Goal: Task Accomplishment & Management: Use online tool/utility

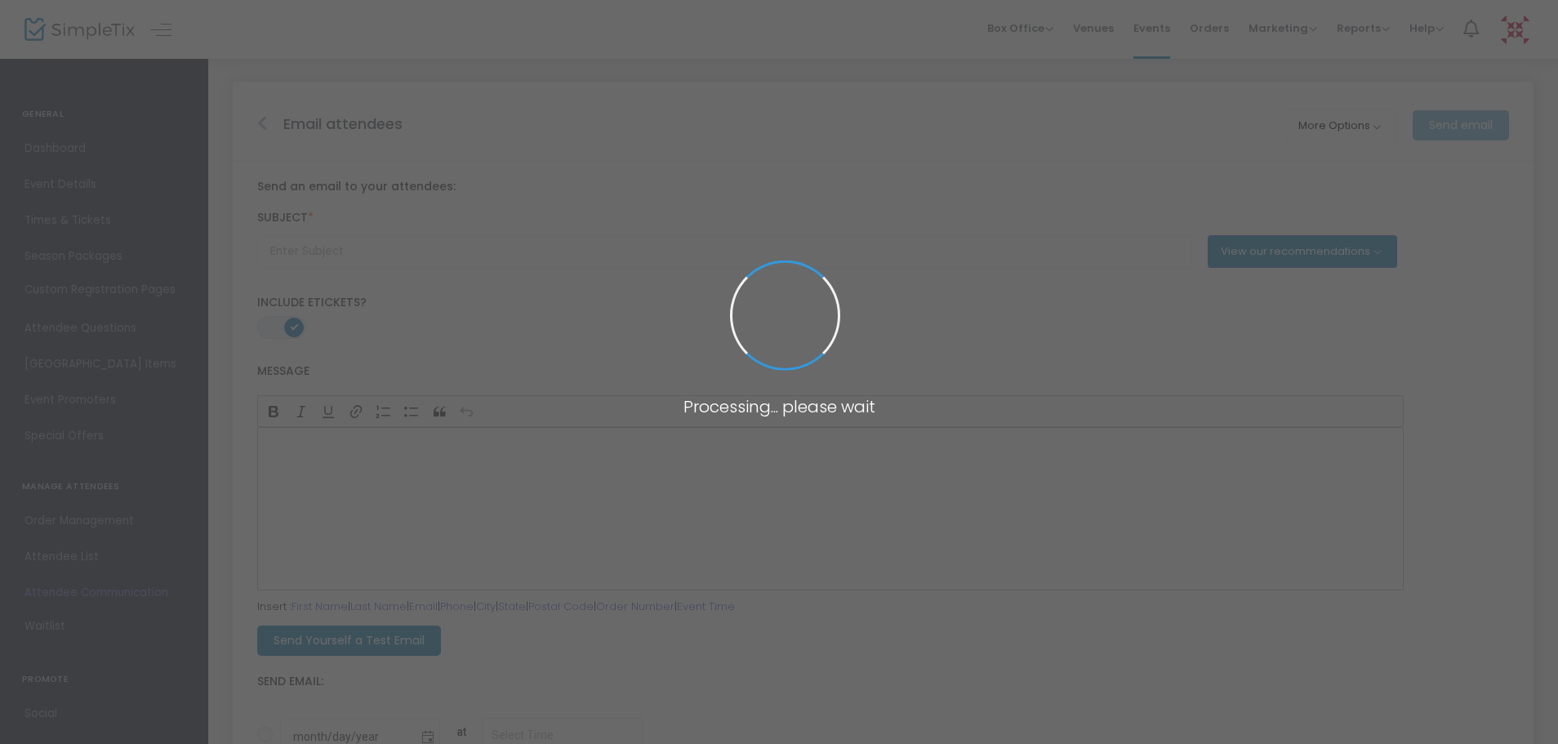
type input "Don't forget to join us for {EVENT-TITLE}!"
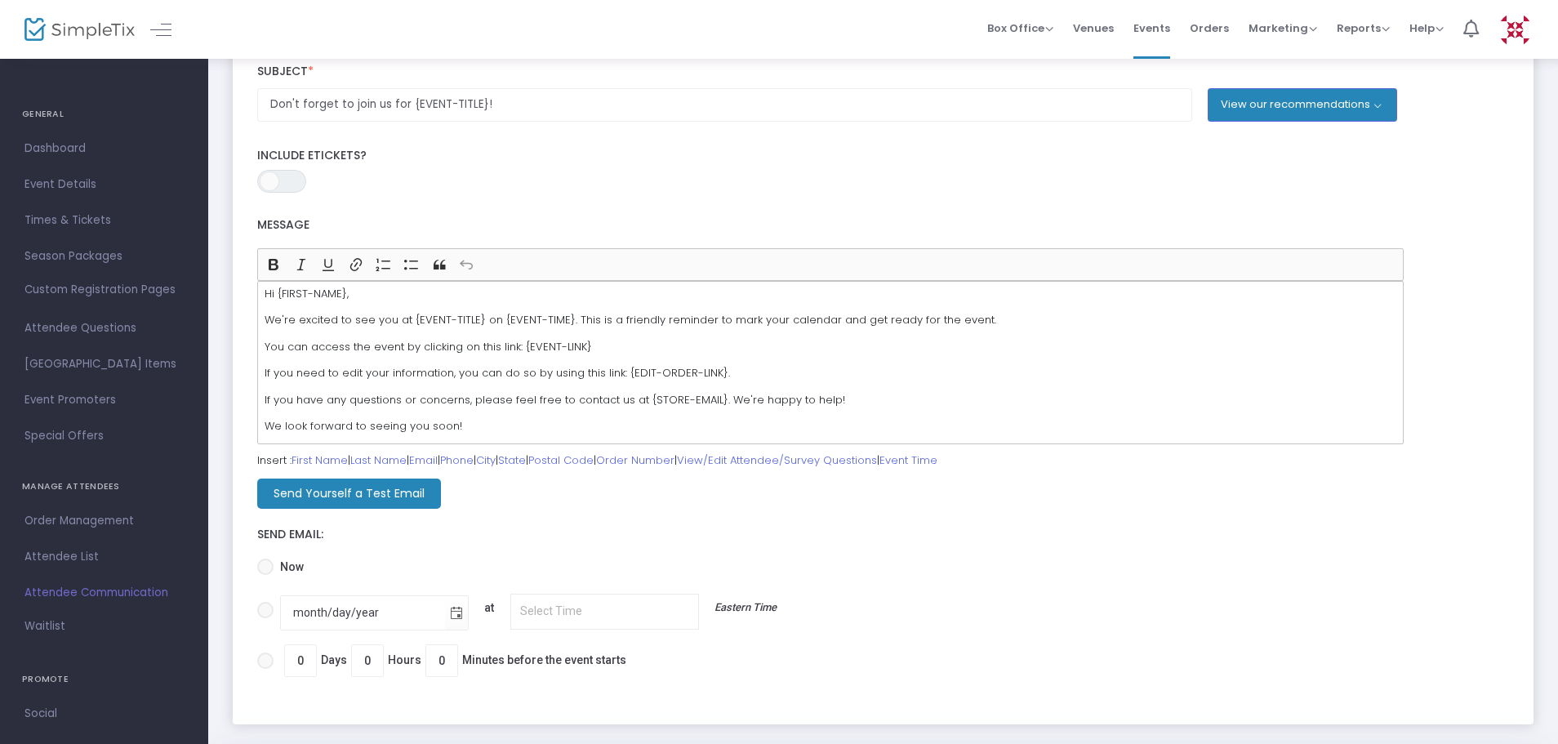
scroll to position [213, 0]
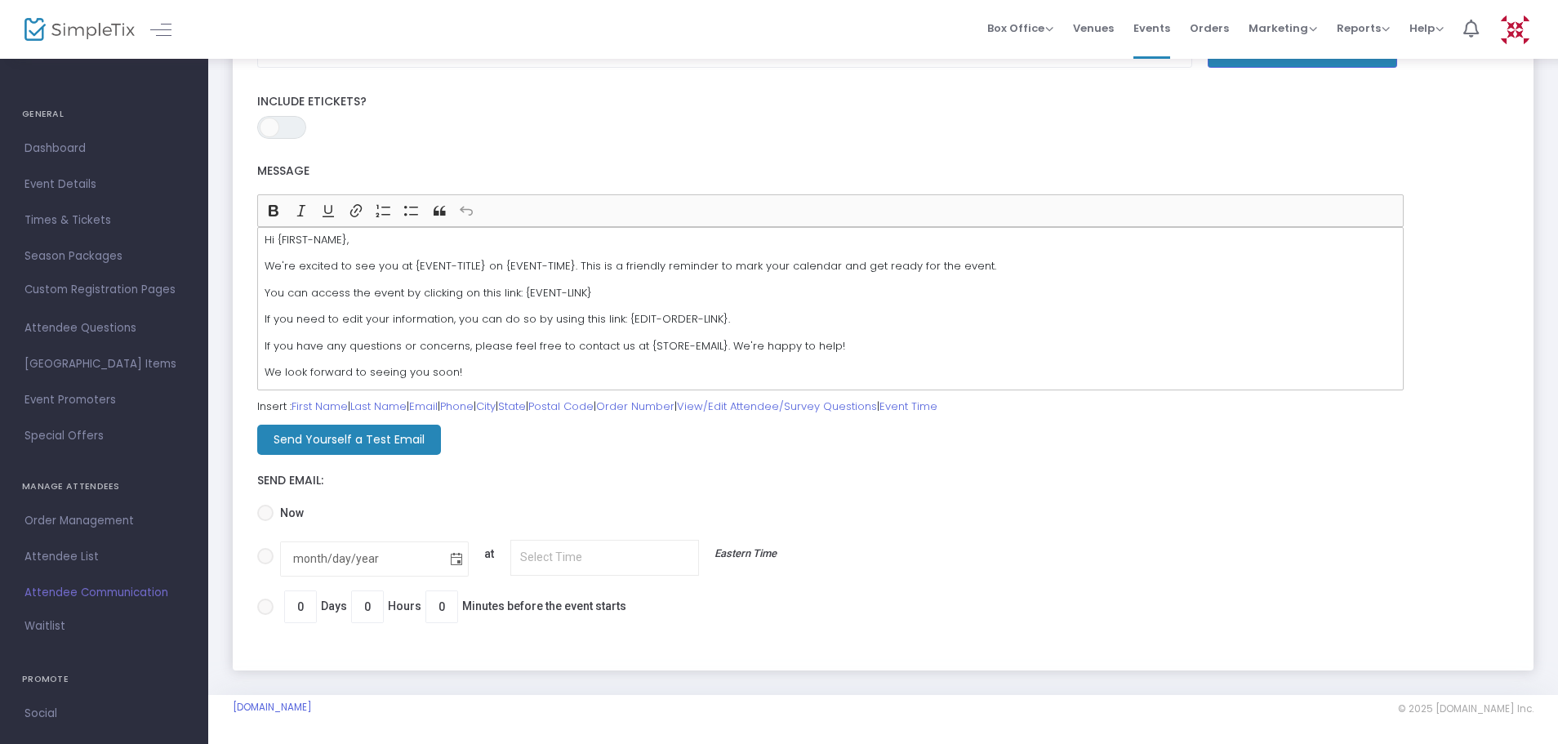
click at [446, 563] on span "Toggle calendar" at bounding box center [456, 559] width 27 height 27
radio input "true"
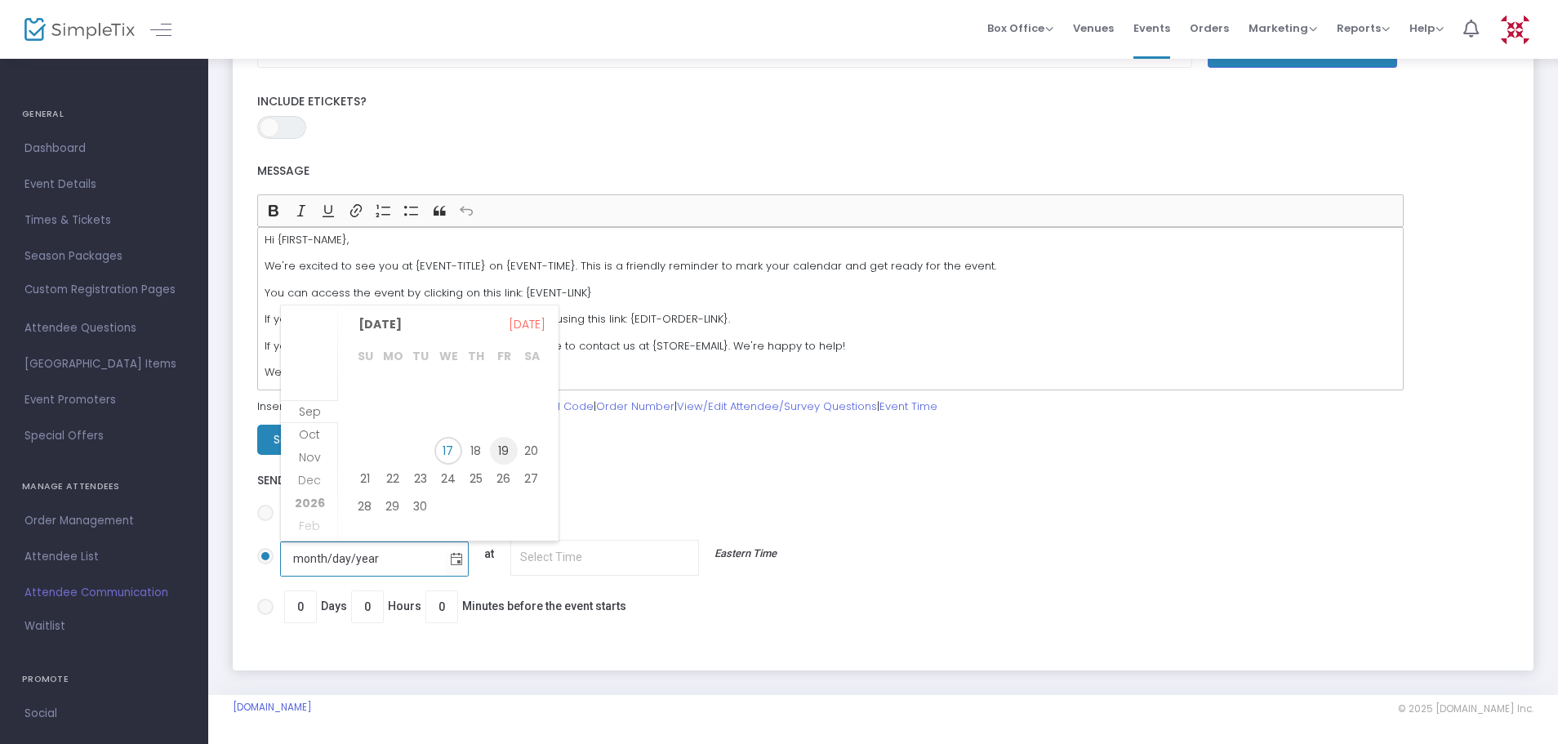
click at [496, 453] on span "19" at bounding box center [504, 451] width 28 height 28
type input "9/19/2025"
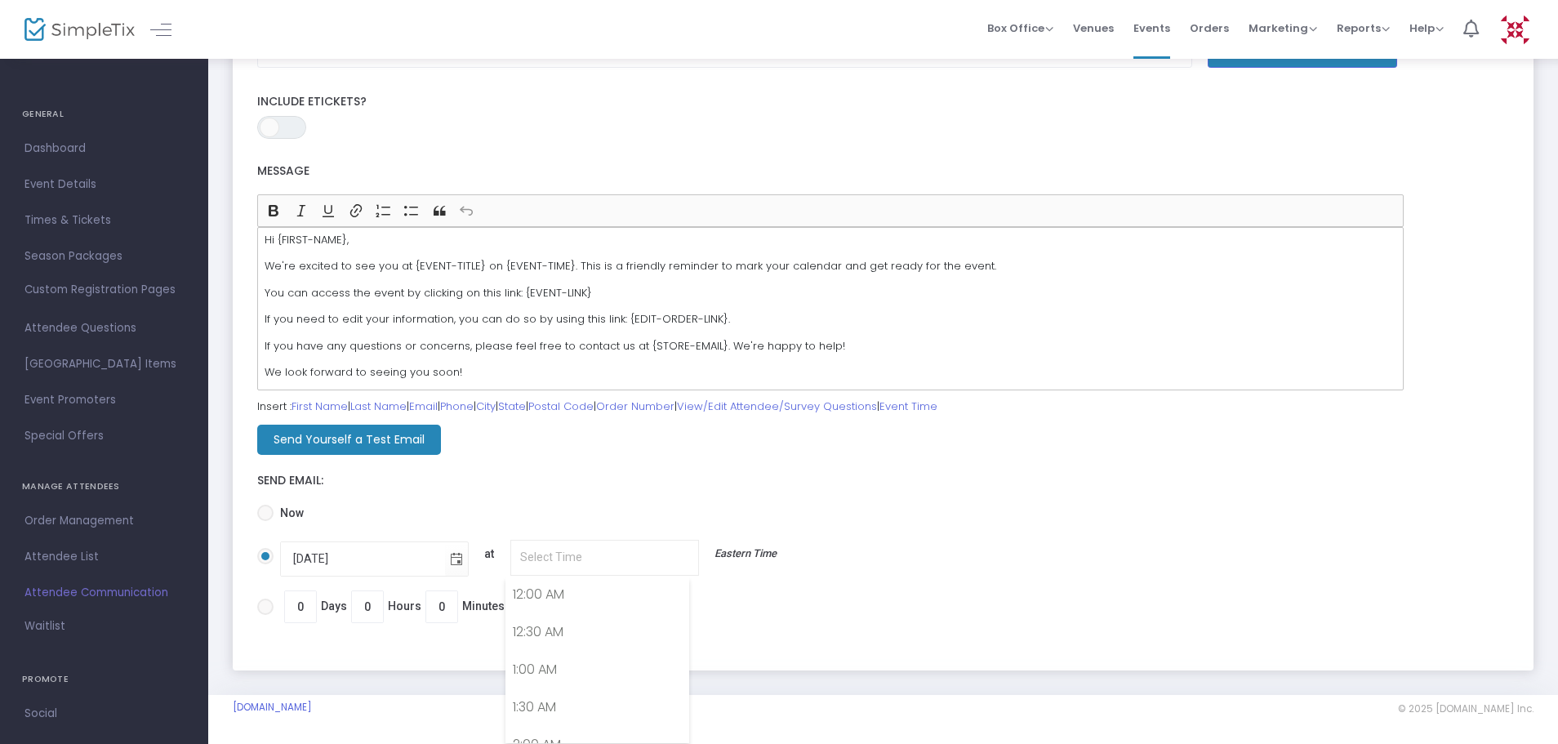
click at [607, 557] on input "9/19/2025 at Eastern Time" at bounding box center [604, 557] width 189 height 35
click at [599, 661] on link "2:00 PM" at bounding box center [597, 666] width 182 height 38
type input "2:00 PM"
click at [616, 484] on label "Send Email:" at bounding box center [883, 481] width 1252 height 15
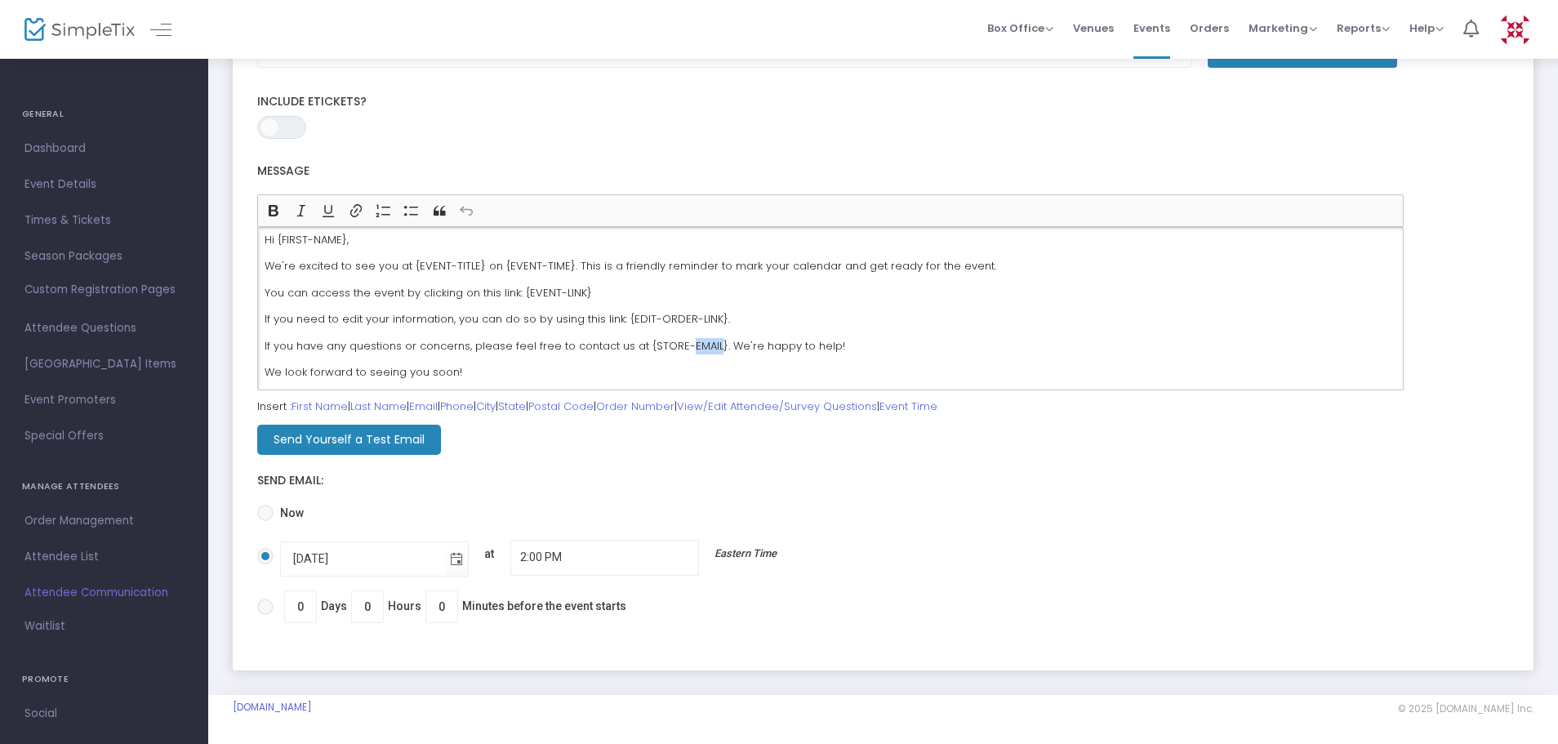
drag, startPoint x: 710, startPoint y: 346, endPoint x: 680, endPoint y: 351, distance: 30.6
click at [680, 351] on p "If you have any questions or concerns, please feel free to contact us at {STORE…" at bounding box center [831, 346] width 1132 height 16
click at [709, 343] on p "If you have any questions or concerns, please feel free to contact us at {STORE…" at bounding box center [831, 346] width 1132 height 16
drag, startPoint x: 710, startPoint y: 343, endPoint x: 670, endPoint y: 349, distance: 40.5
click at [670, 349] on p "If you have any questions or concerns, please feel free to contact us at {STORE…" at bounding box center [831, 346] width 1132 height 16
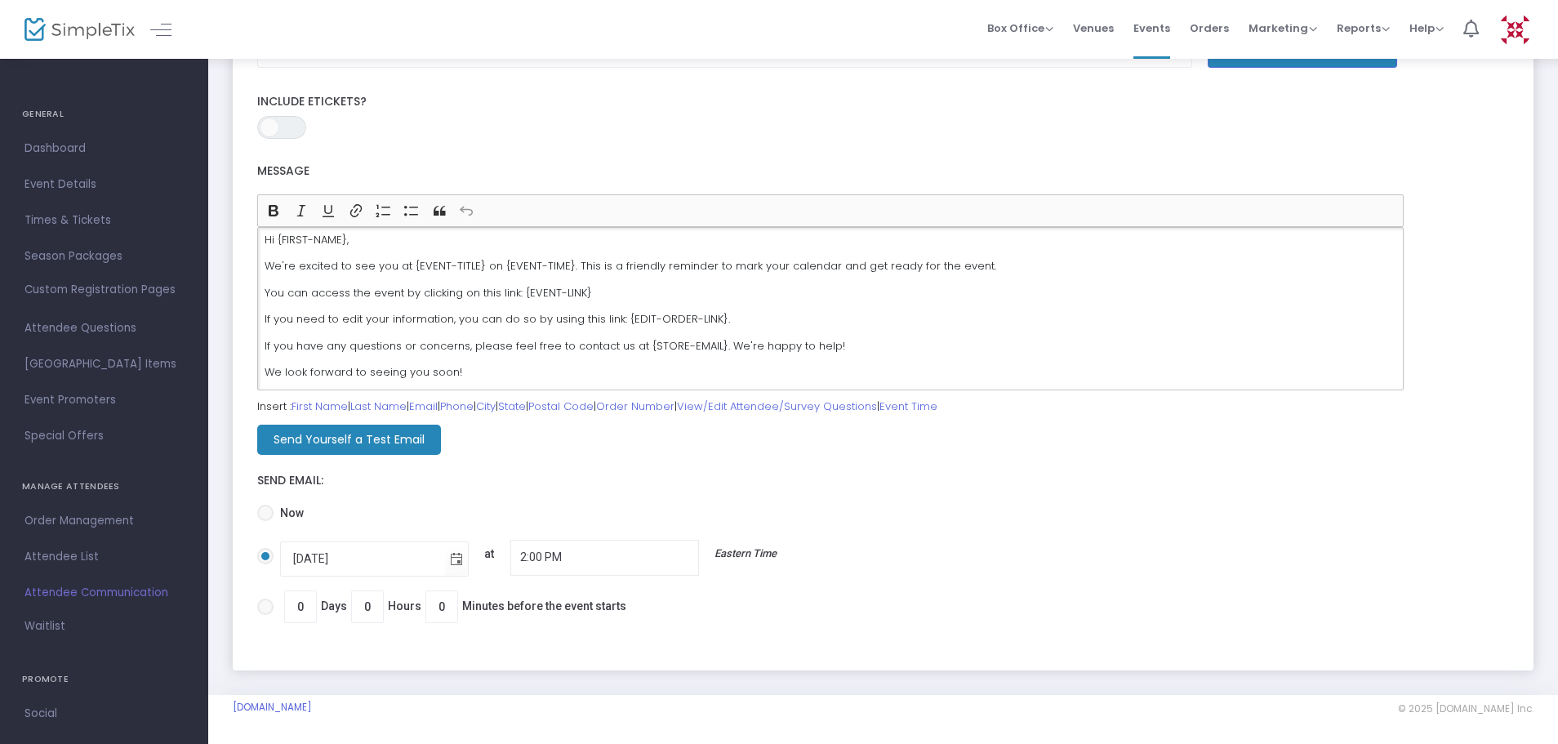
click at [711, 345] on p "If you have any questions or concerns, please feel free to contact us at {STORE…" at bounding box center [831, 346] width 1132 height 16
click at [630, 352] on p "If you have any questions or concerns, please feel free to contact us at {STORE…" at bounding box center [831, 346] width 1132 height 16
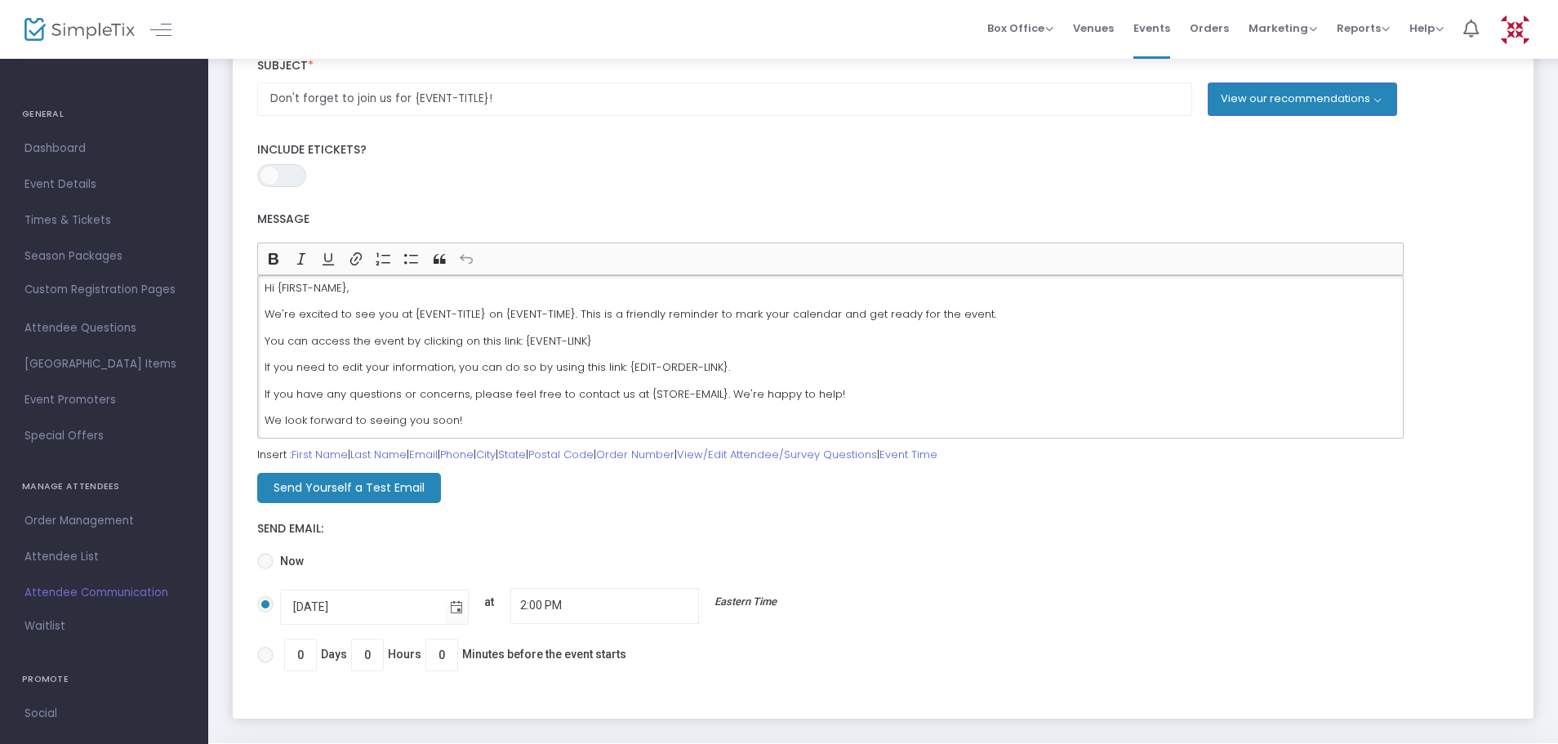
scroll to position [213, 0]
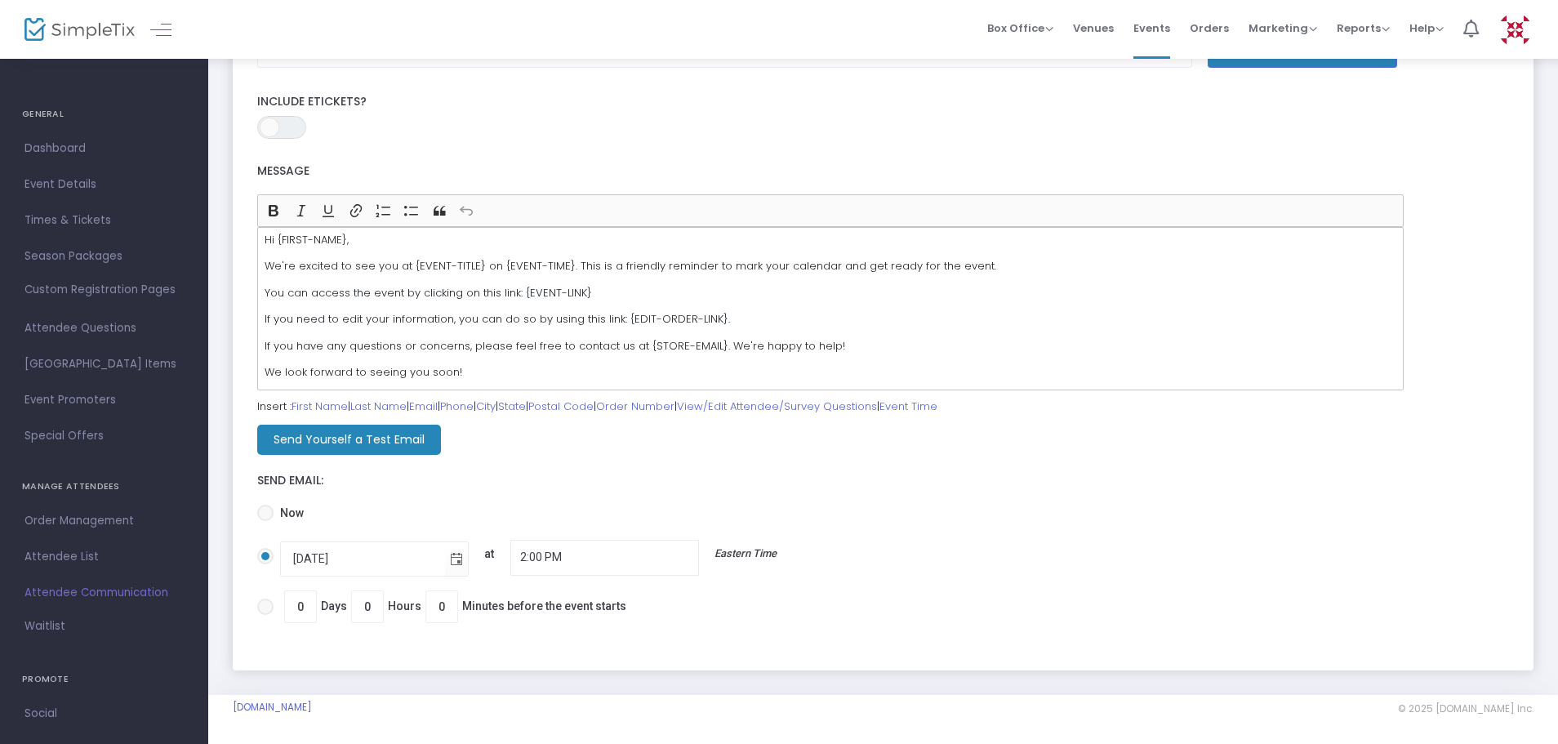
click at [972, 465] on div "Send Email:" at bounding box center [883, 476] width 1268 height 42
